Goal: Obtain resource: Obtain resource

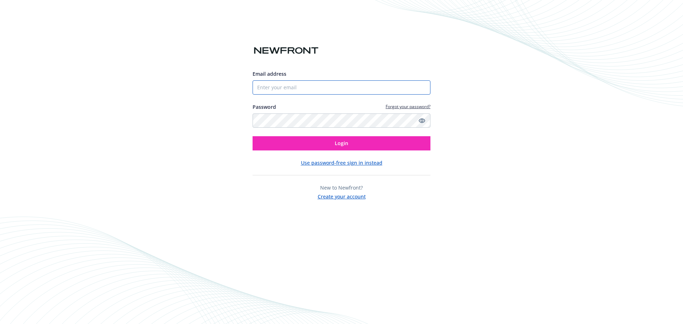
type input "[EMAIL_ADDRESS][DOMAIN_NAME]"
click at [300, 132] on div "Email address [EMAIL_ADDRESS][DOMAIN_NAME] Password Forgot your password? Login" at bounding box center [342, 110] width 178 height 80
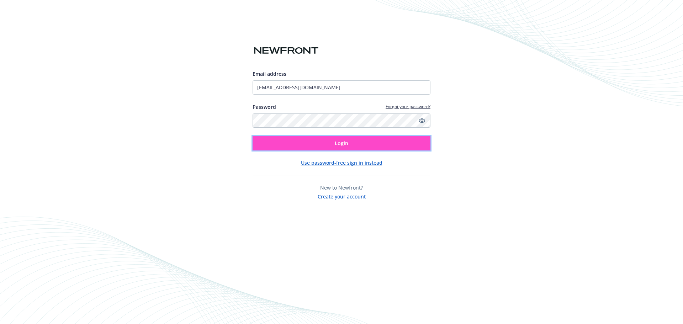
click at [301, 137] on button "Login" at bounding box center [342, 143] width 178 height 14
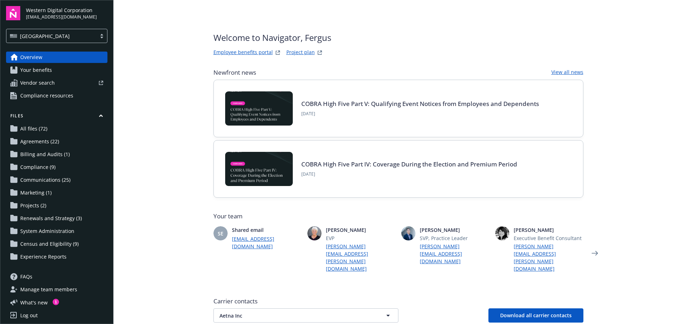
click at [34, 72] on span "Your benefits" at bounding box center [36, 69] width 32 height 11
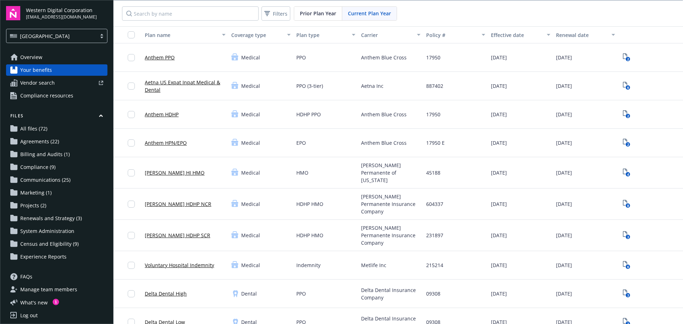
click at [56, 141] on span "Agreements (22)" at bounding box center [39, 141] width 39 height 11
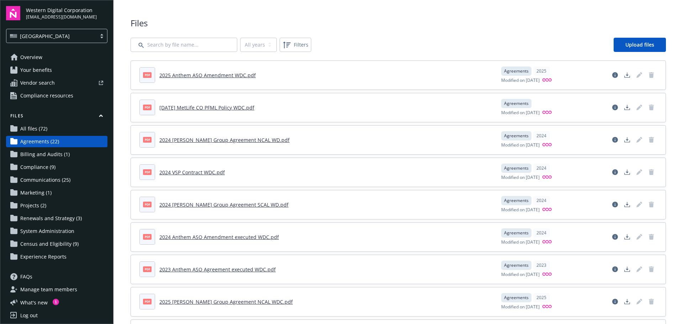
click at [189, 77] on link "2025 Anthem ASO Amendment WDC.pdf" at bounding box center [207, 75] width 96 height 7
click at [299, 46] on span "Filters" at bounding box center [301, 44] width 15 height 7
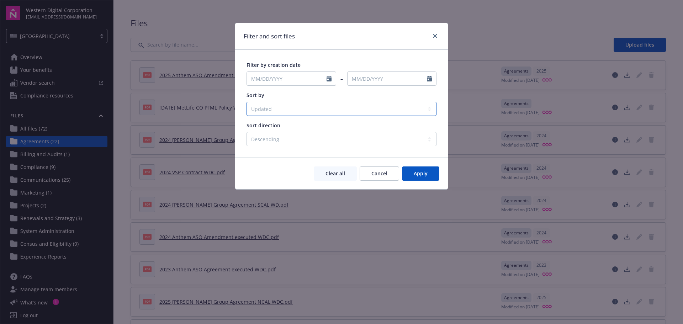
click at [323, 108] on select "Created Updated File name Status" at bounding box center [342, 109] width 190 height 14
click at [297, 167] on div "Clear all Cancel Apply" at bounding box center [342, 174] width 196 height 14
click at [386, 174] on span "Cancel" at bounding box center [380, 173] width 16 height 7
